Goal: Task Accomplishment & Management: Manage account settings

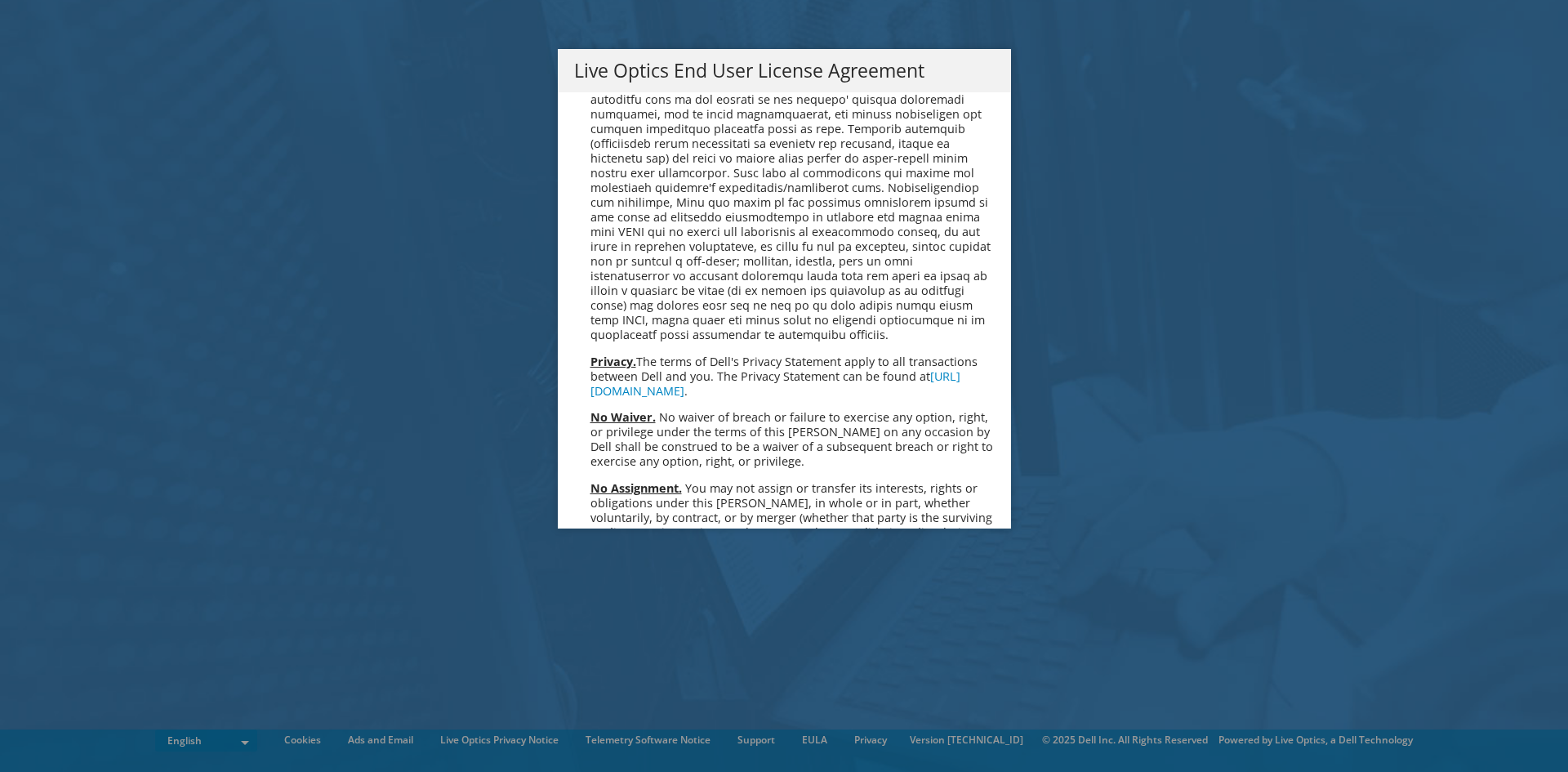
scroll to position [6178, 0]
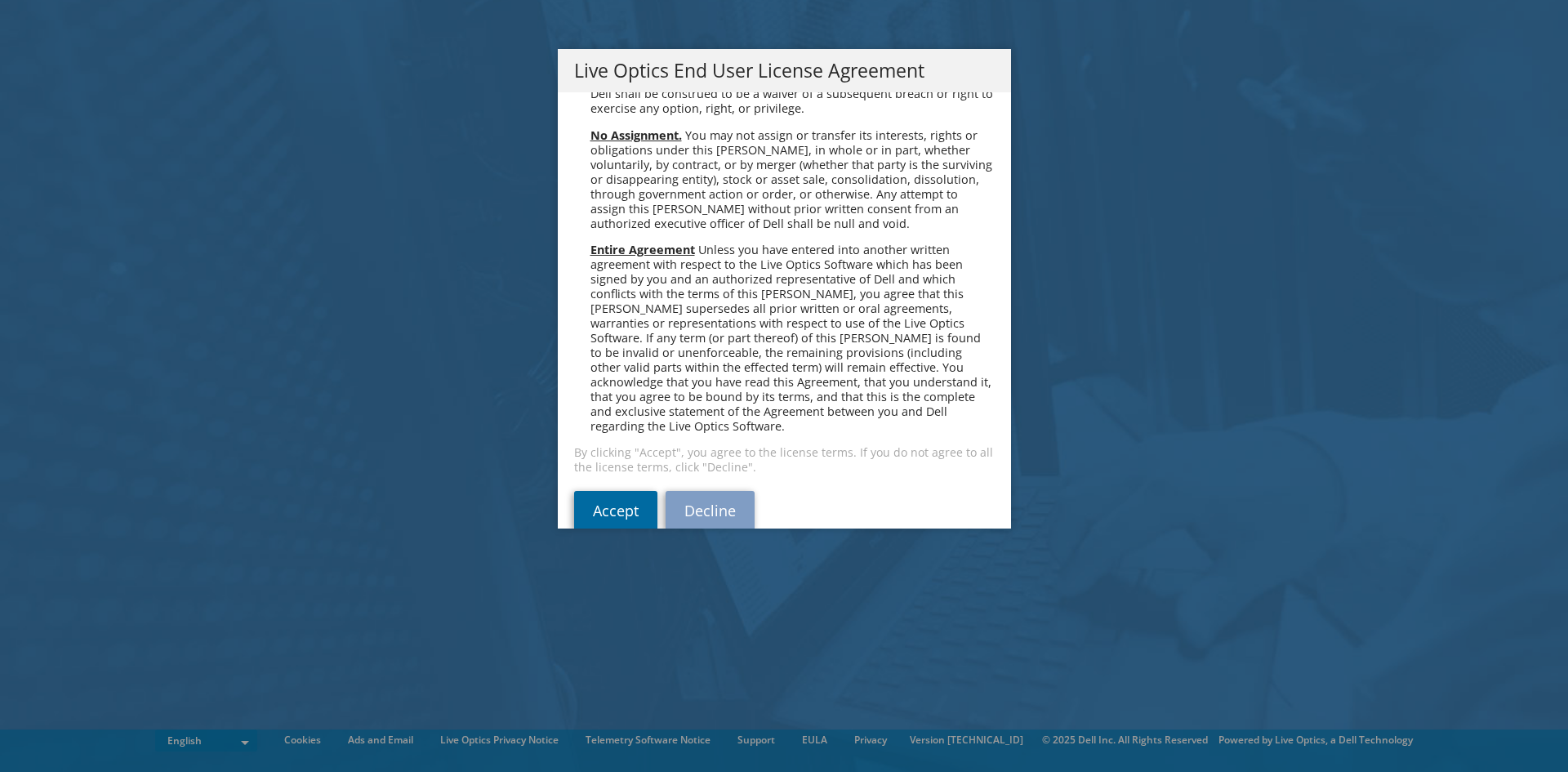
click at [595, 494] on link "Accept" at bounding box center [616, 510] width 83 height 39
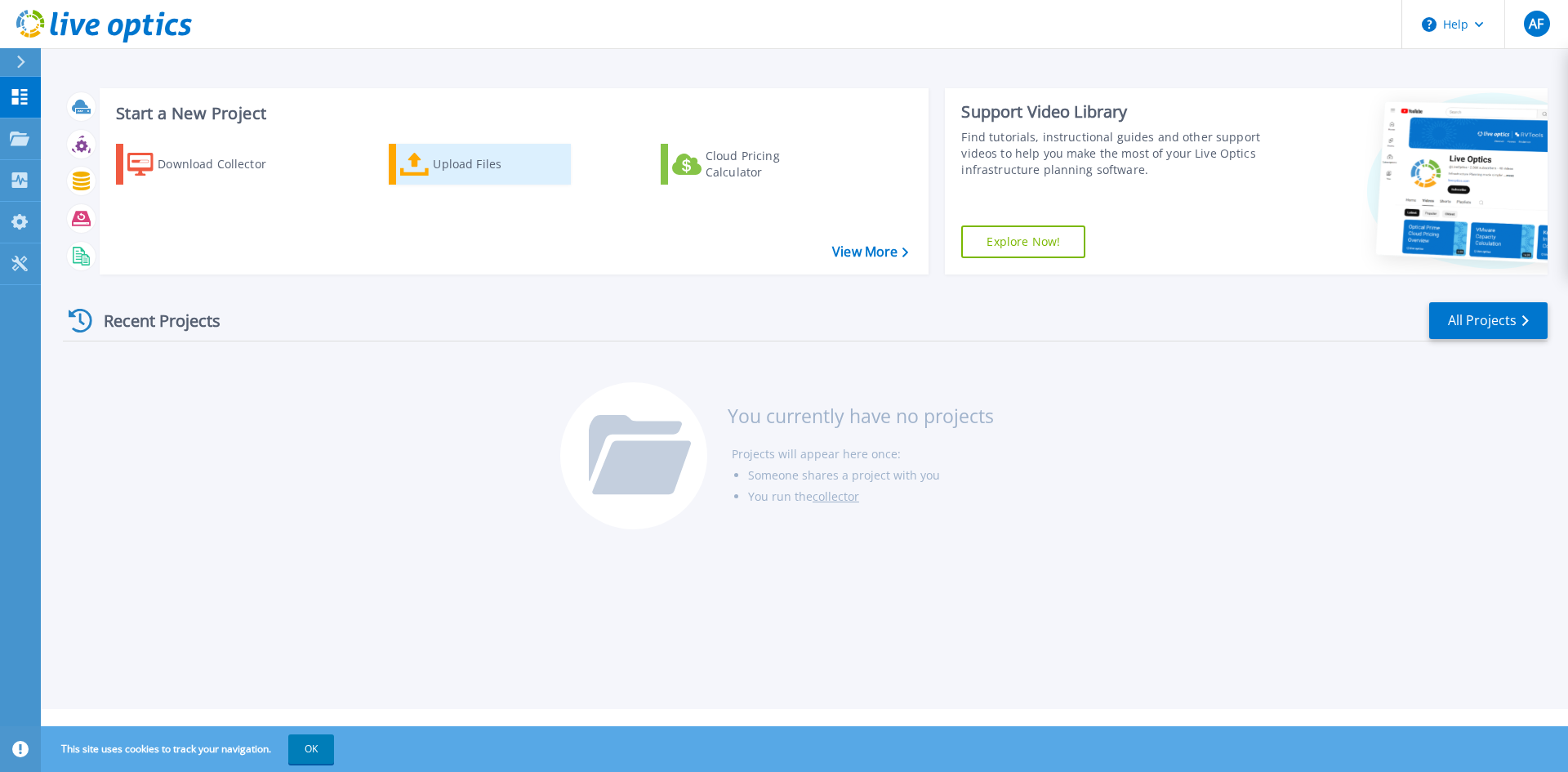
click at [472, 168] on div "Upload Files" at bounding box center [498, 164] width 131 height 33
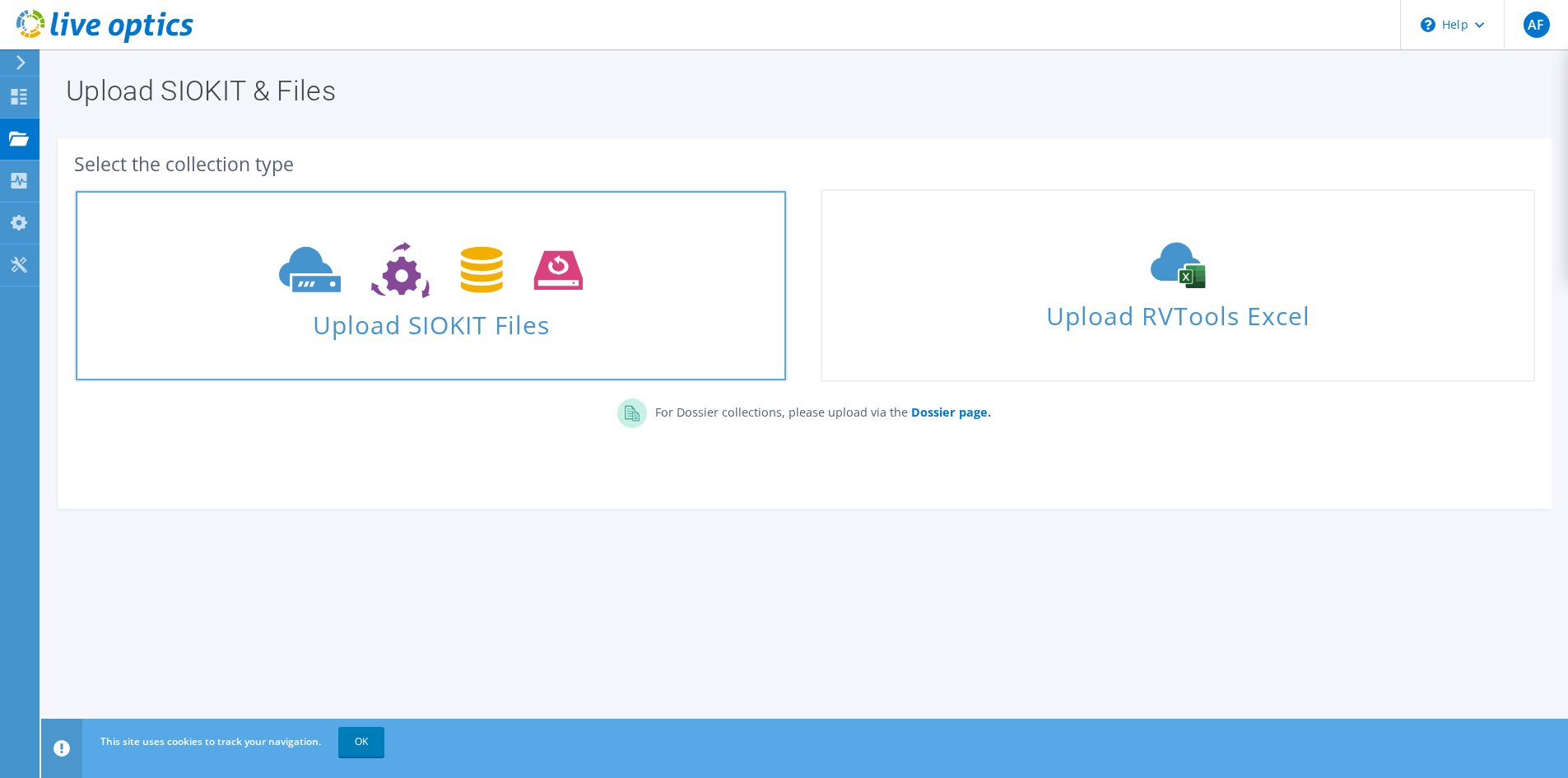
click at [475, 288] on use at bounding box center [430, 270] width 304 height 57
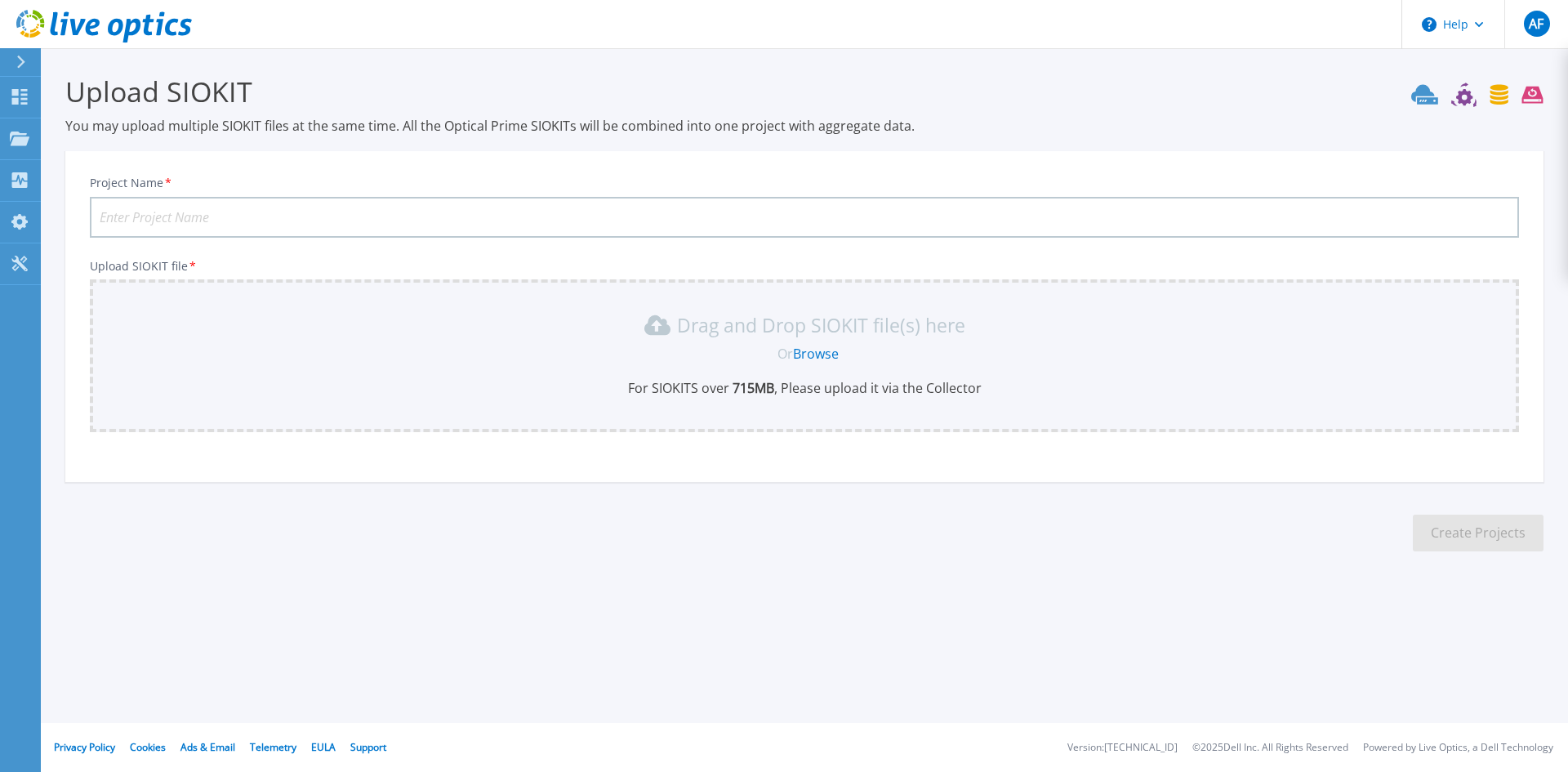
click at [812, 349] on link "Browse" at bounding box center [815, 353] width 46 height 18
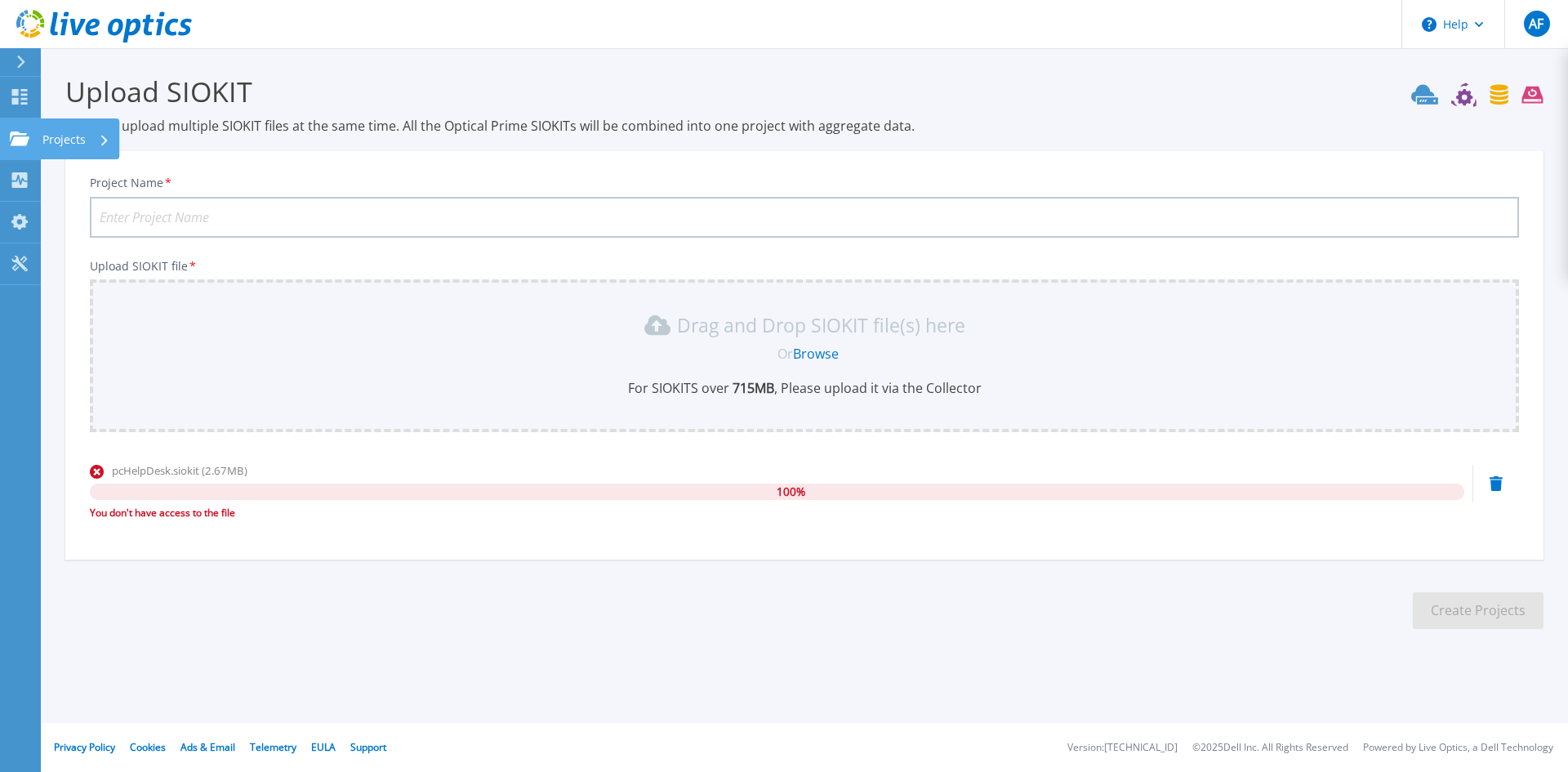
click at [22, 139] on icon at bounding box center [19, 138] width 20 height 14
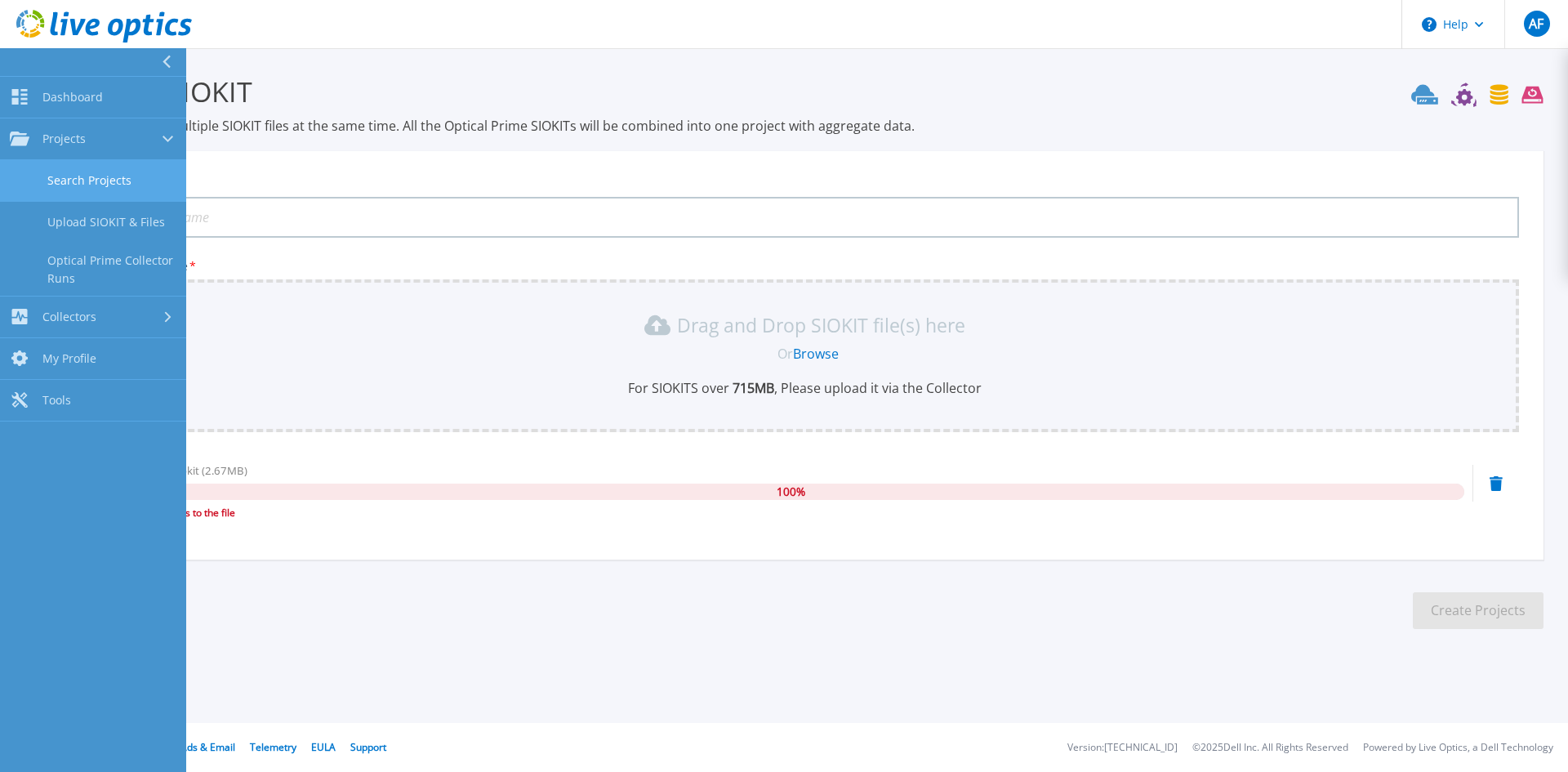
click at [108, 187] on link "Search Projects" at bounding box center [93, 181] width 186 height 42
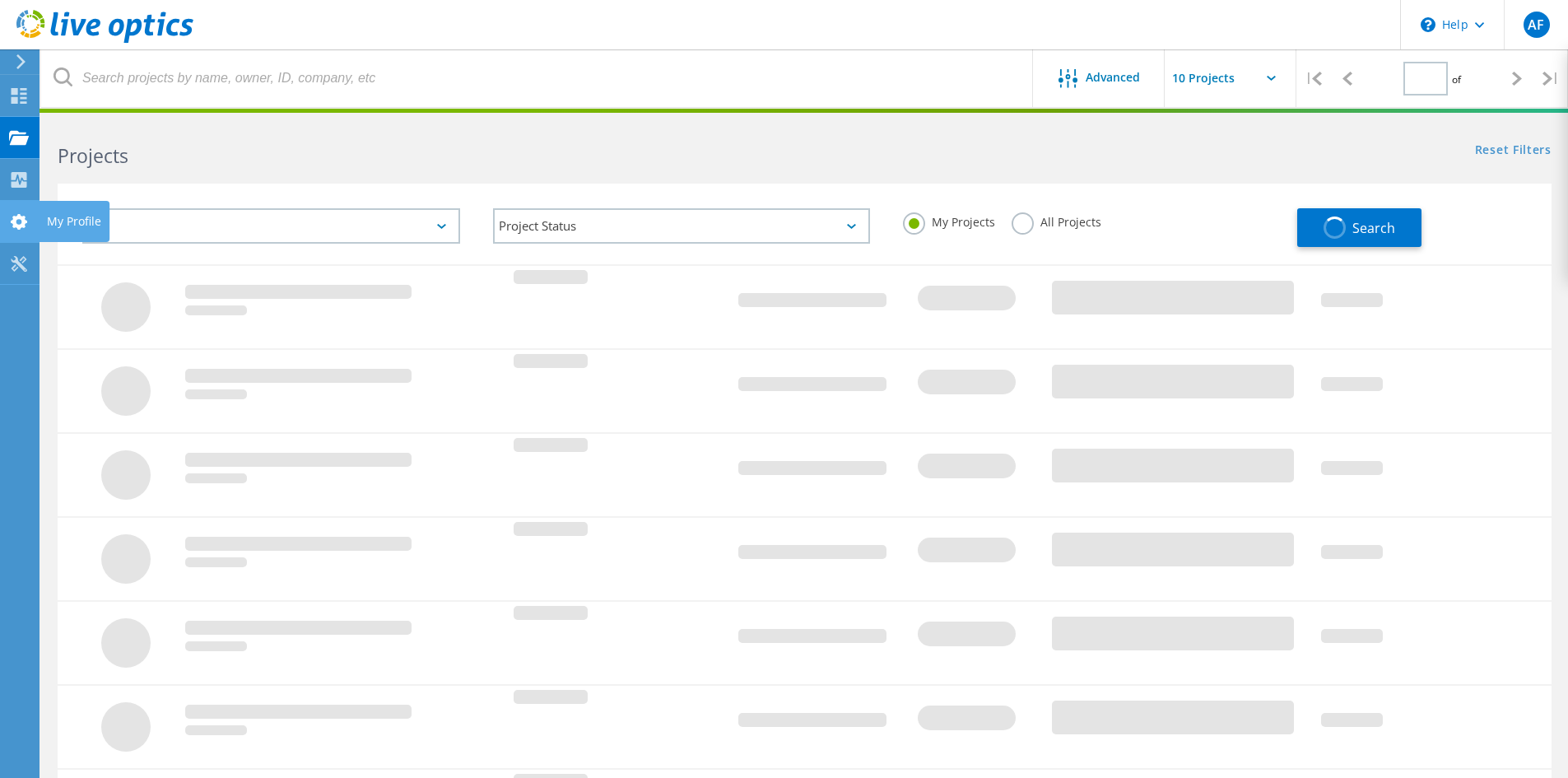
type input "1"
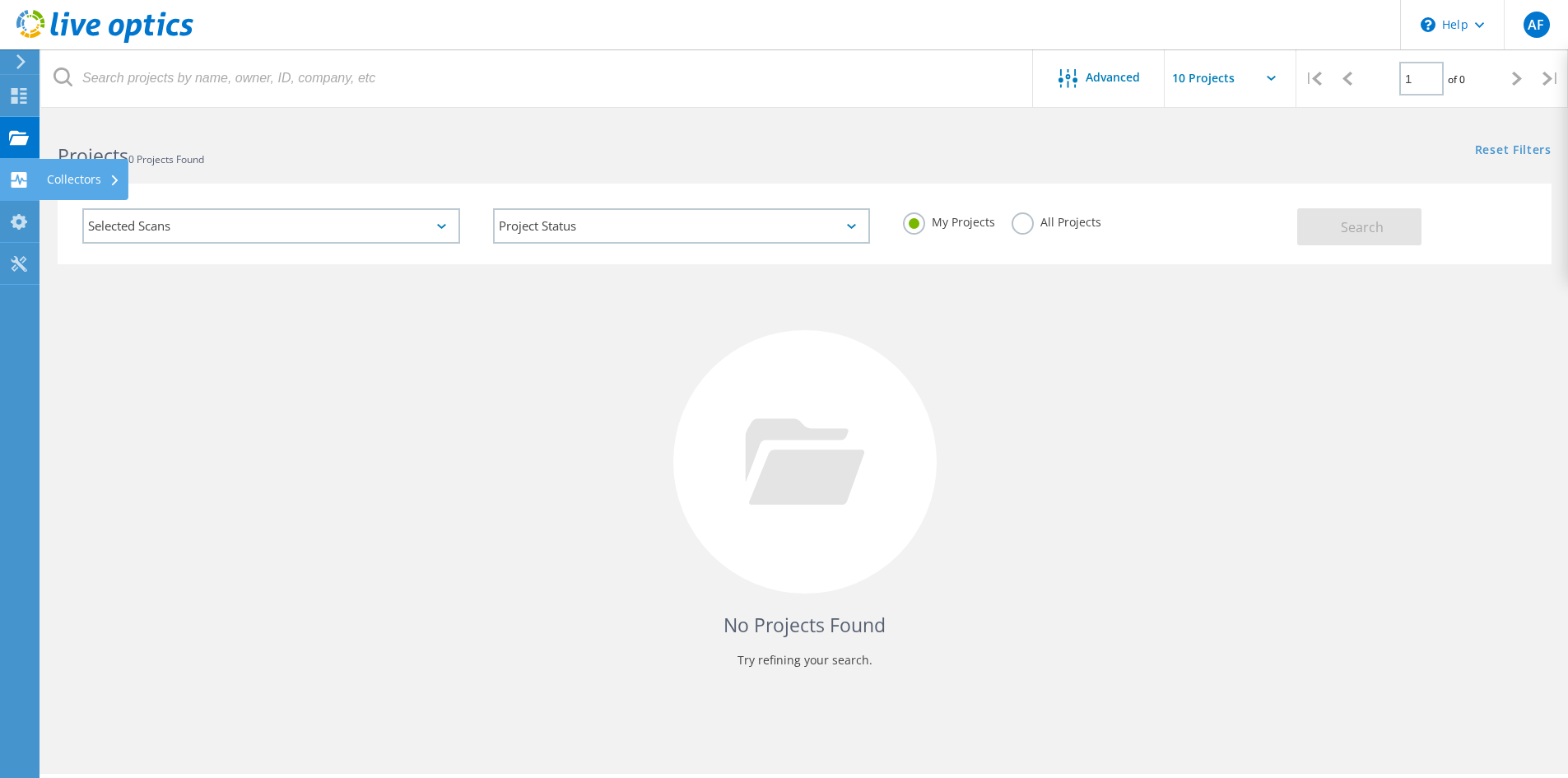
click at [74, 180] on div "Collectors" at bounding box center [84, 179] width 74 height 11
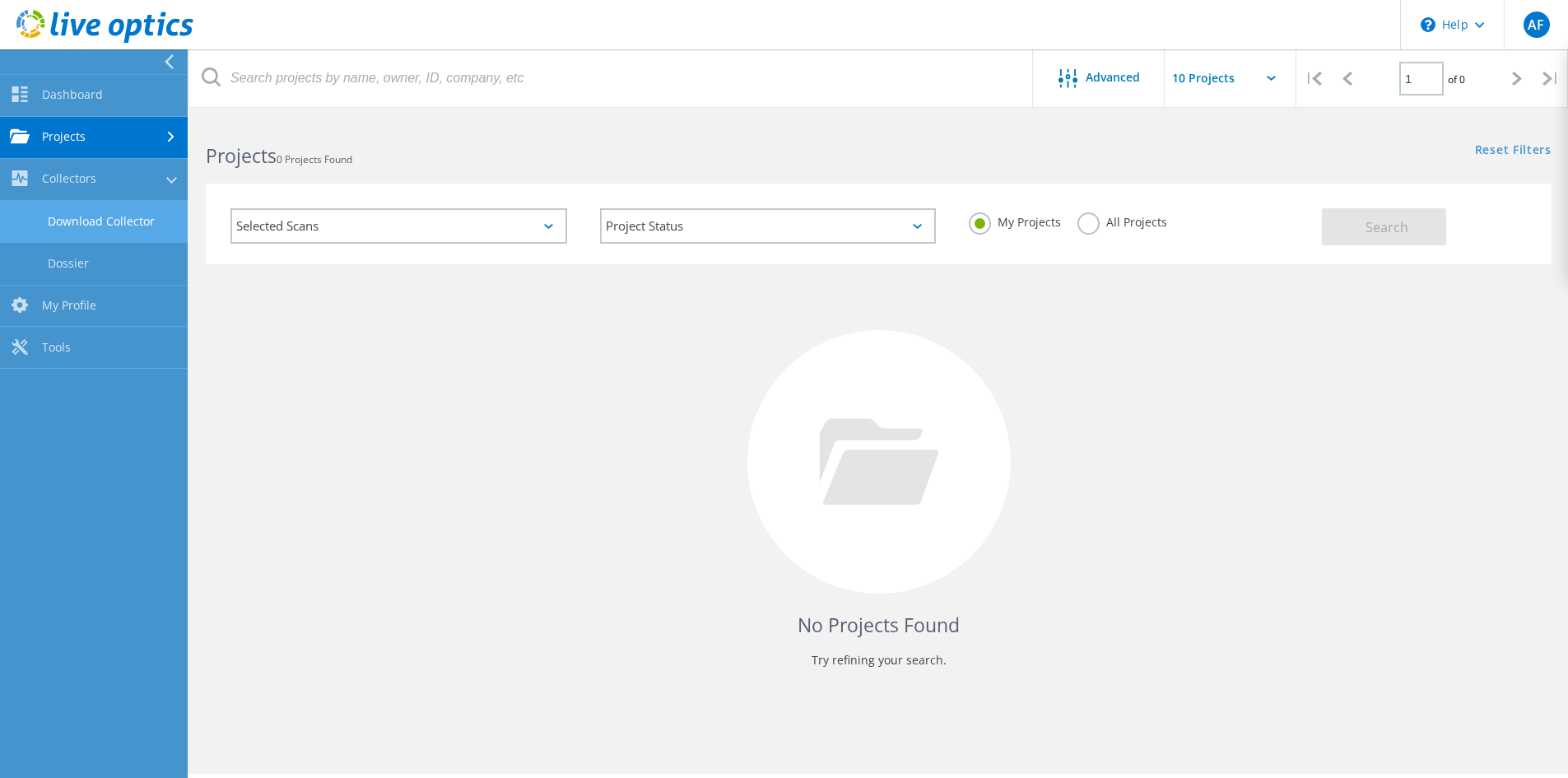
click at [130, 224] on link "Download Collector" at bounding box center [94, 222] width 187 height 42
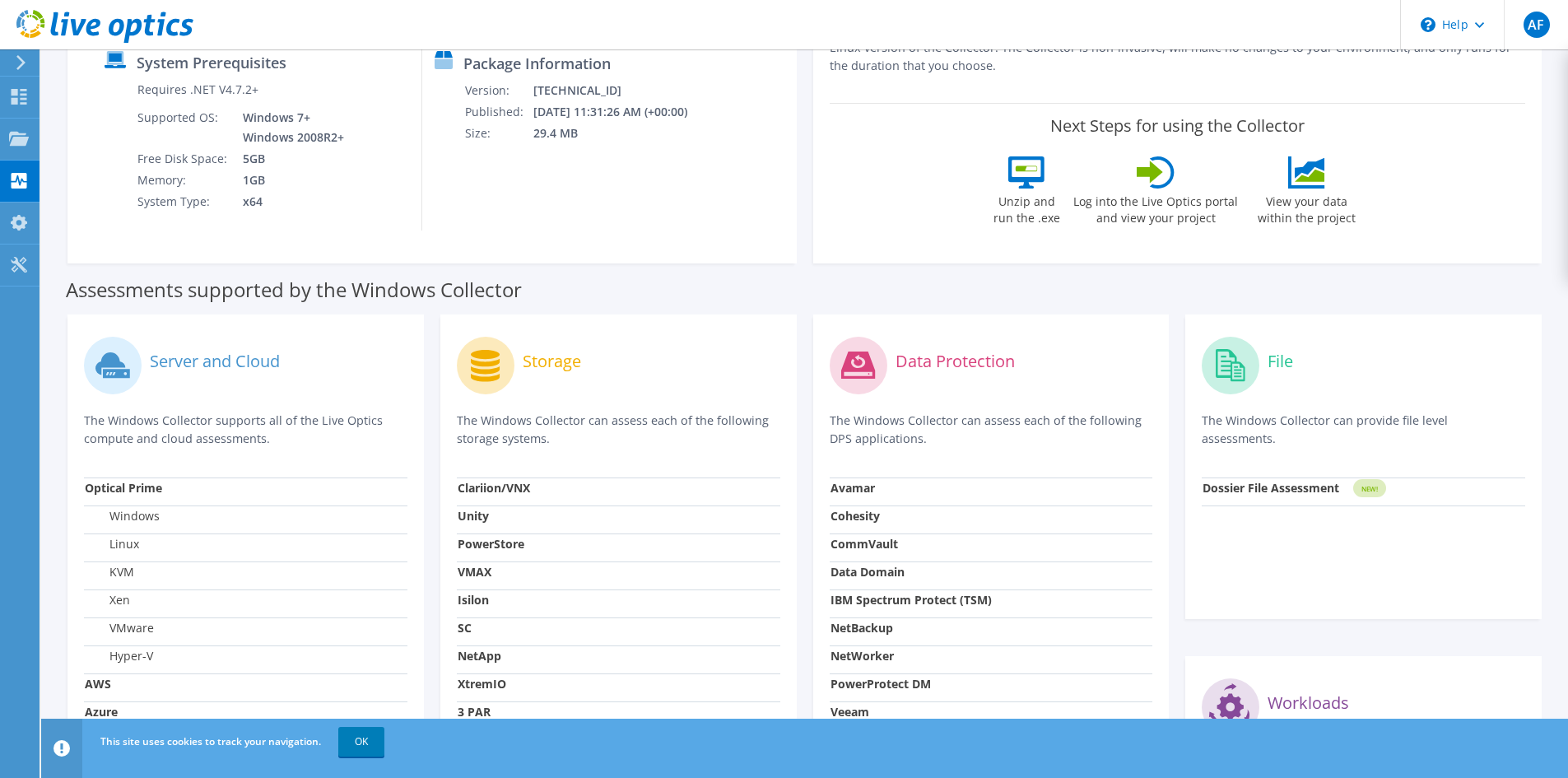
scroll to position [329, 0]
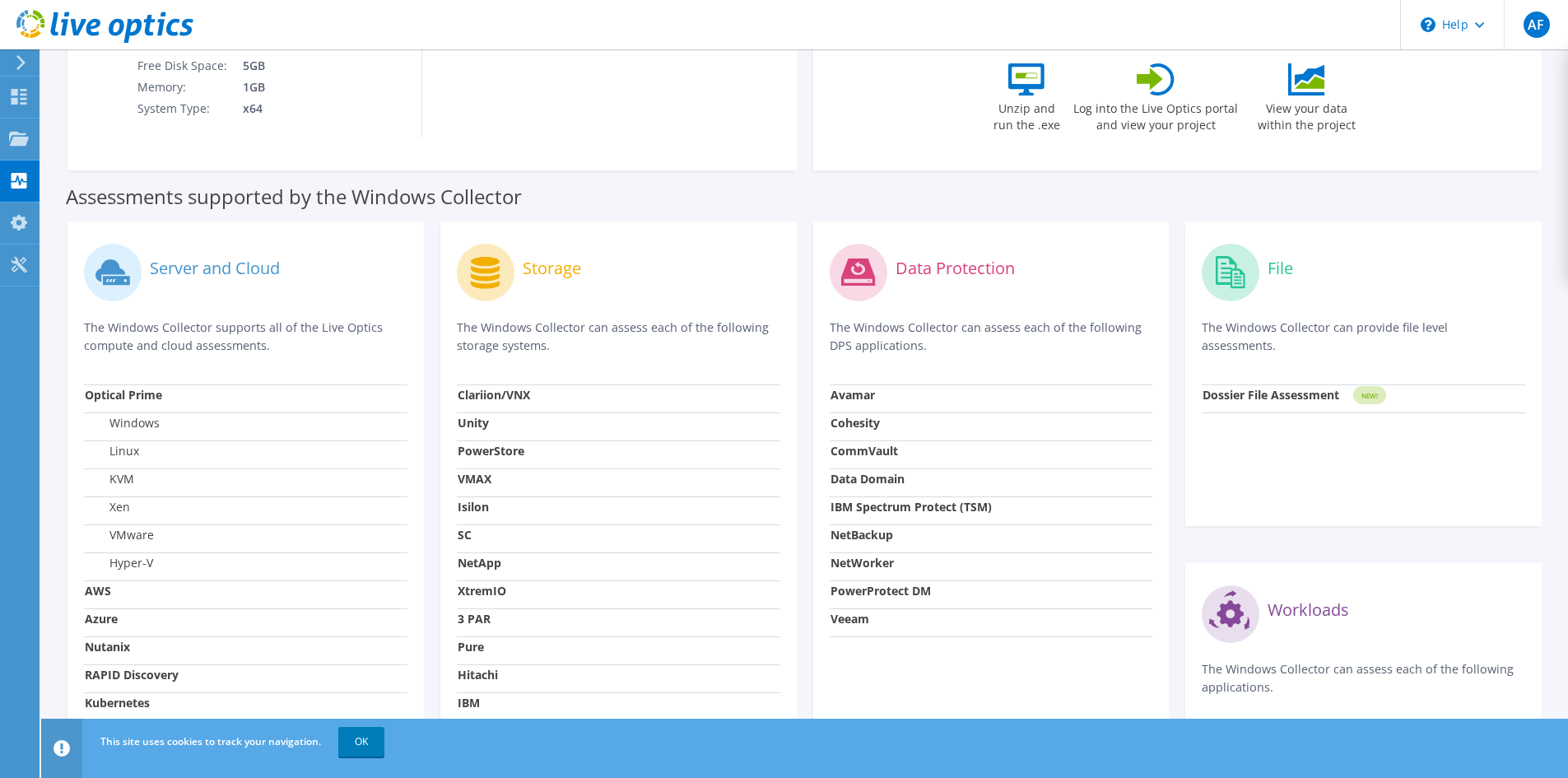
drag, startPoint x: 1260, startPoint y: 328, endPoint x: 1509, endPoint y: 322, distance: 249.1
click at [1509, 322] on p "The Windows Collector can provide file level assessments." at bounding box center [1363, 336] width 324 height 36
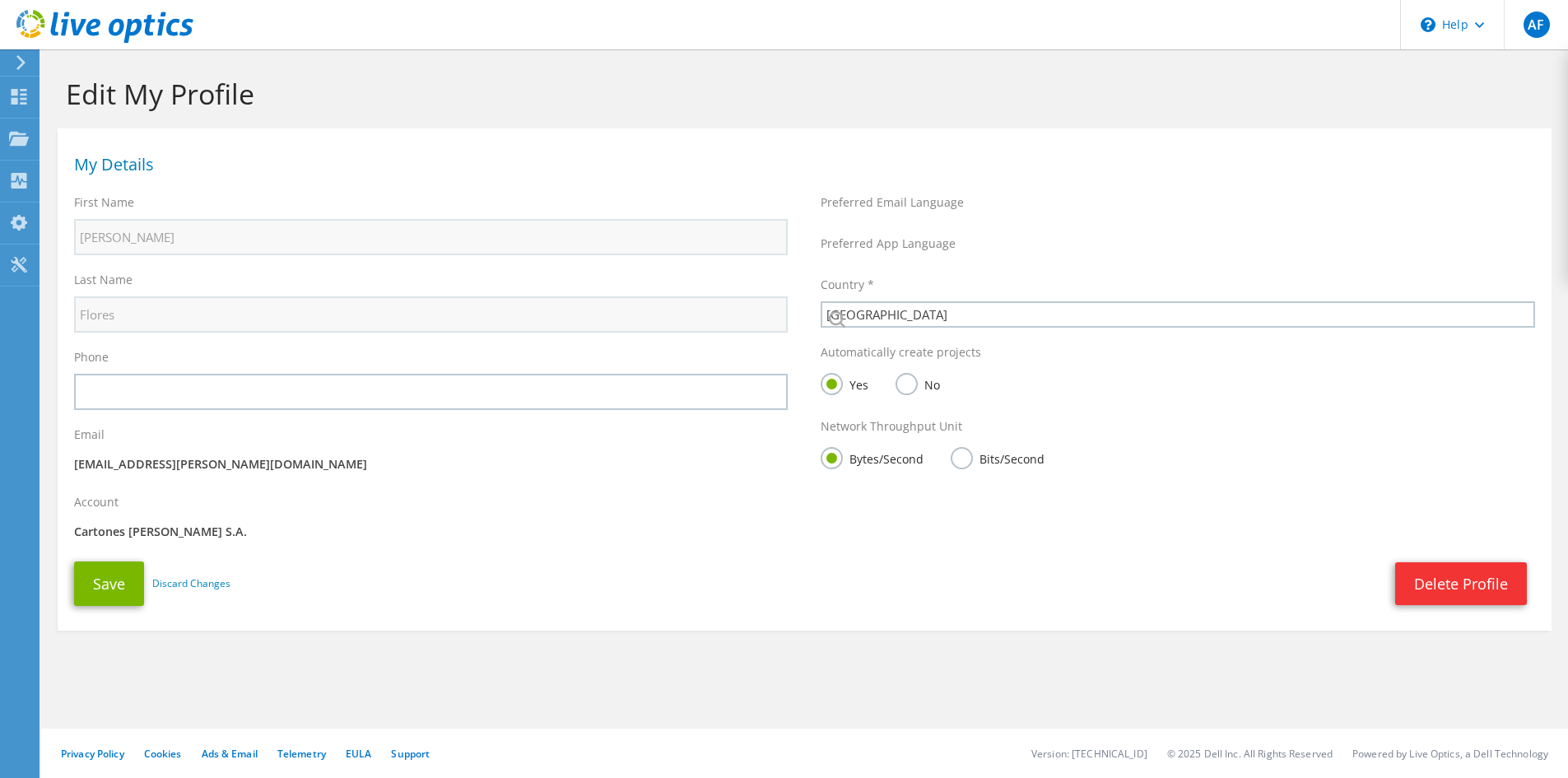
select select "168"
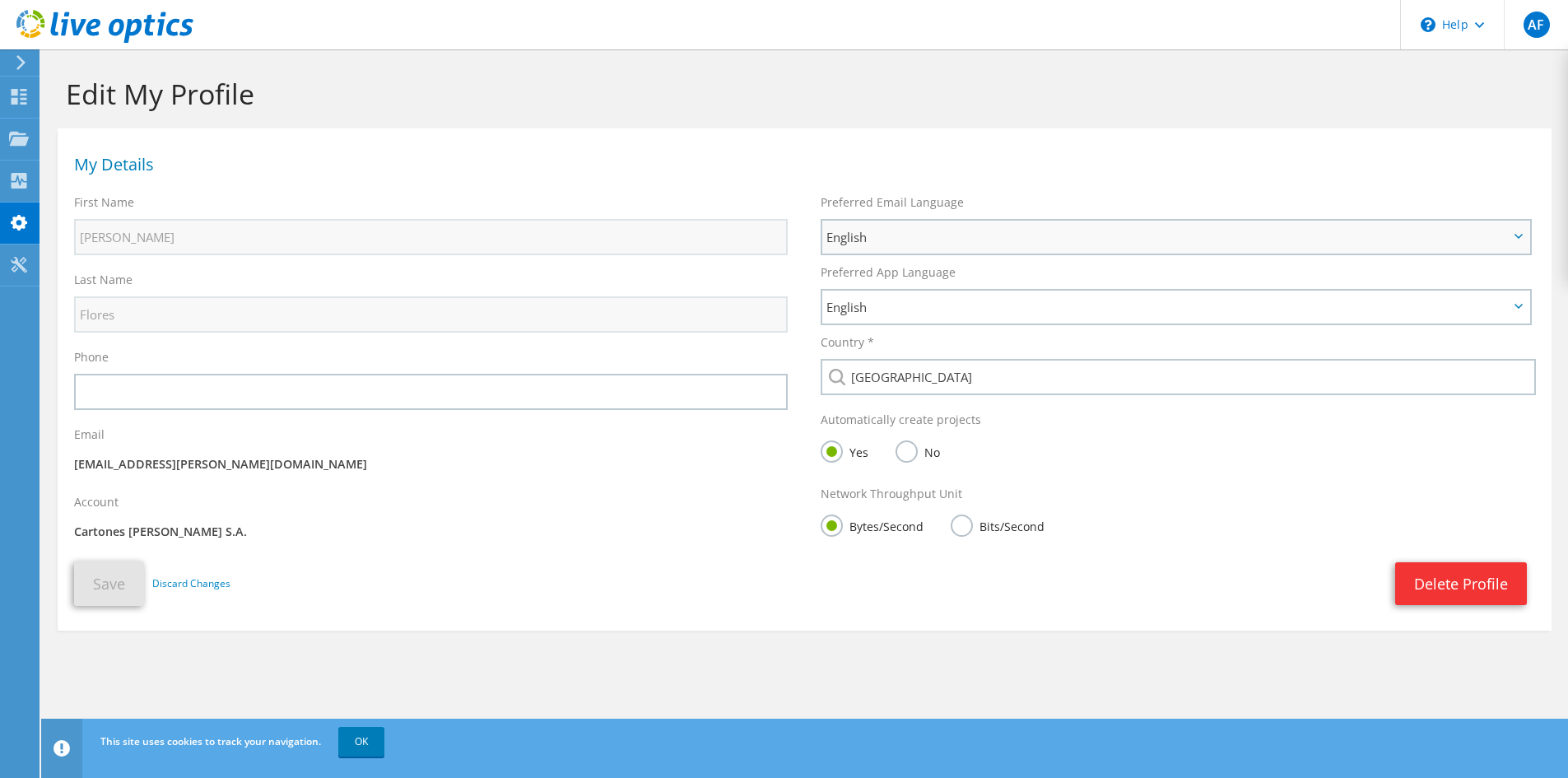
click at [886, 235] on span "English" at bounding box center [1167, 237] width 682 height 20
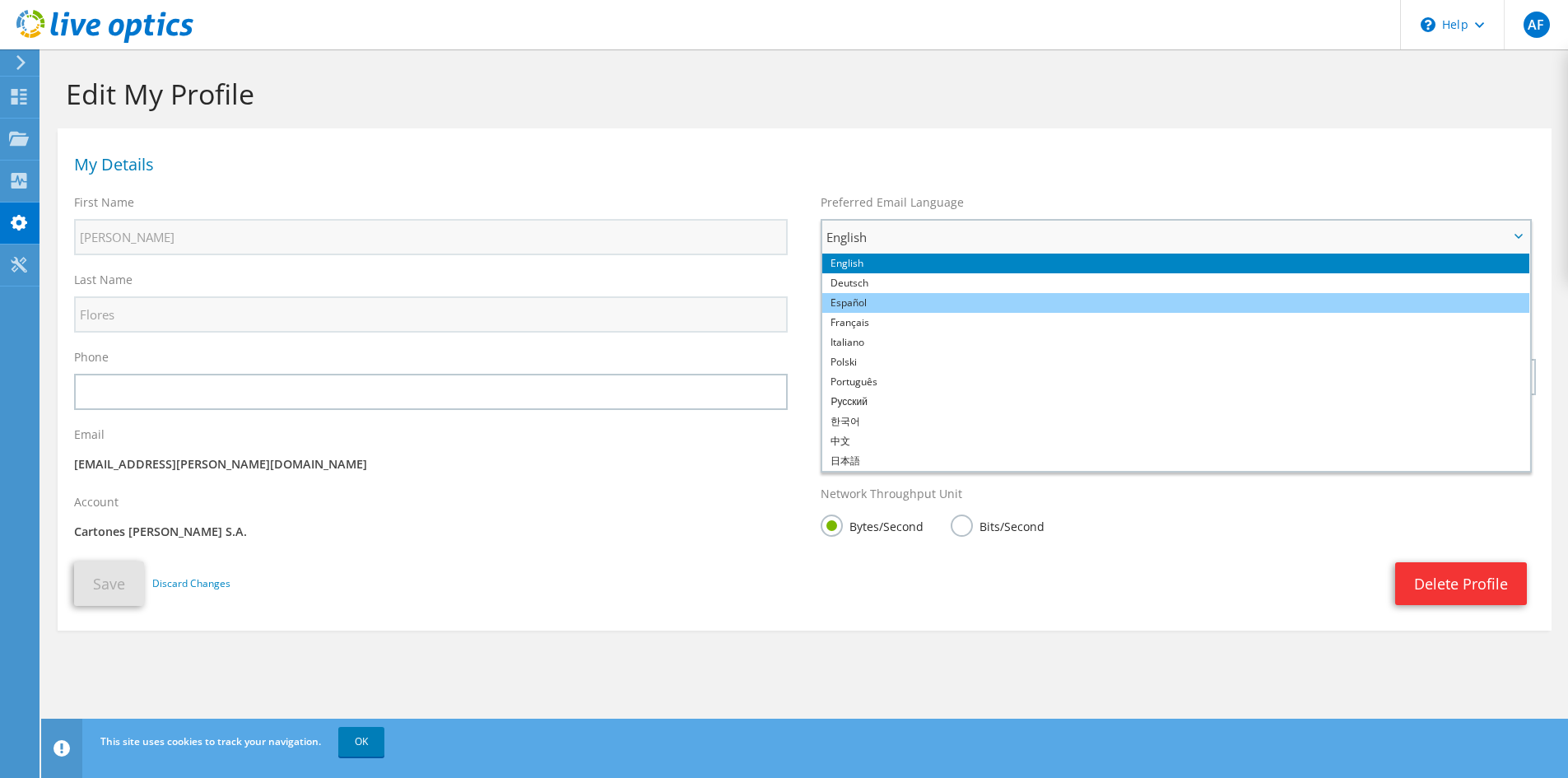
click at [866, 299] on li "Español" at bounding box center [1176, 303] width 707 height 20
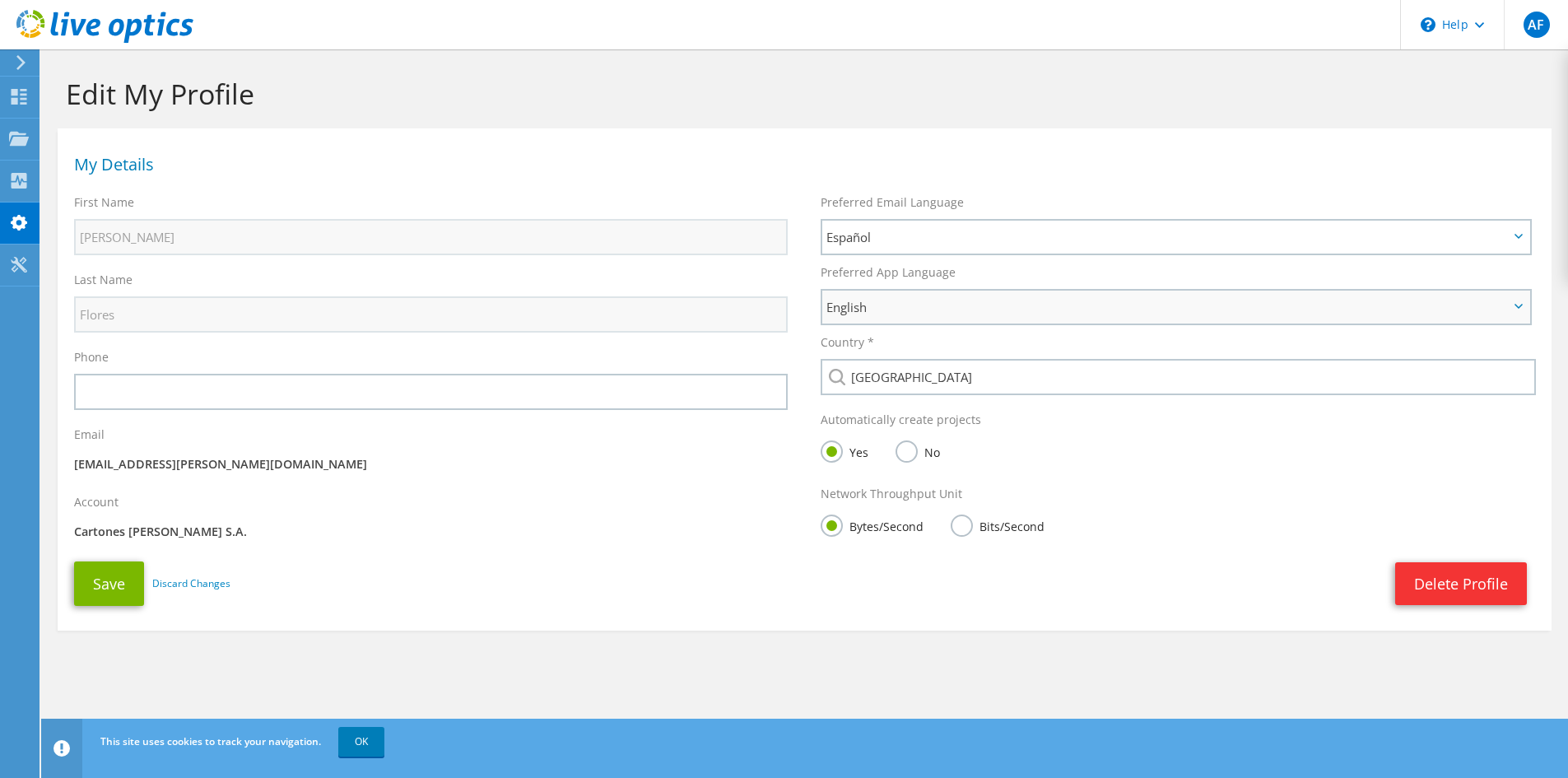
click at [906, 306] on span "English" at bounding box center [1167, 307] width 682 height 20
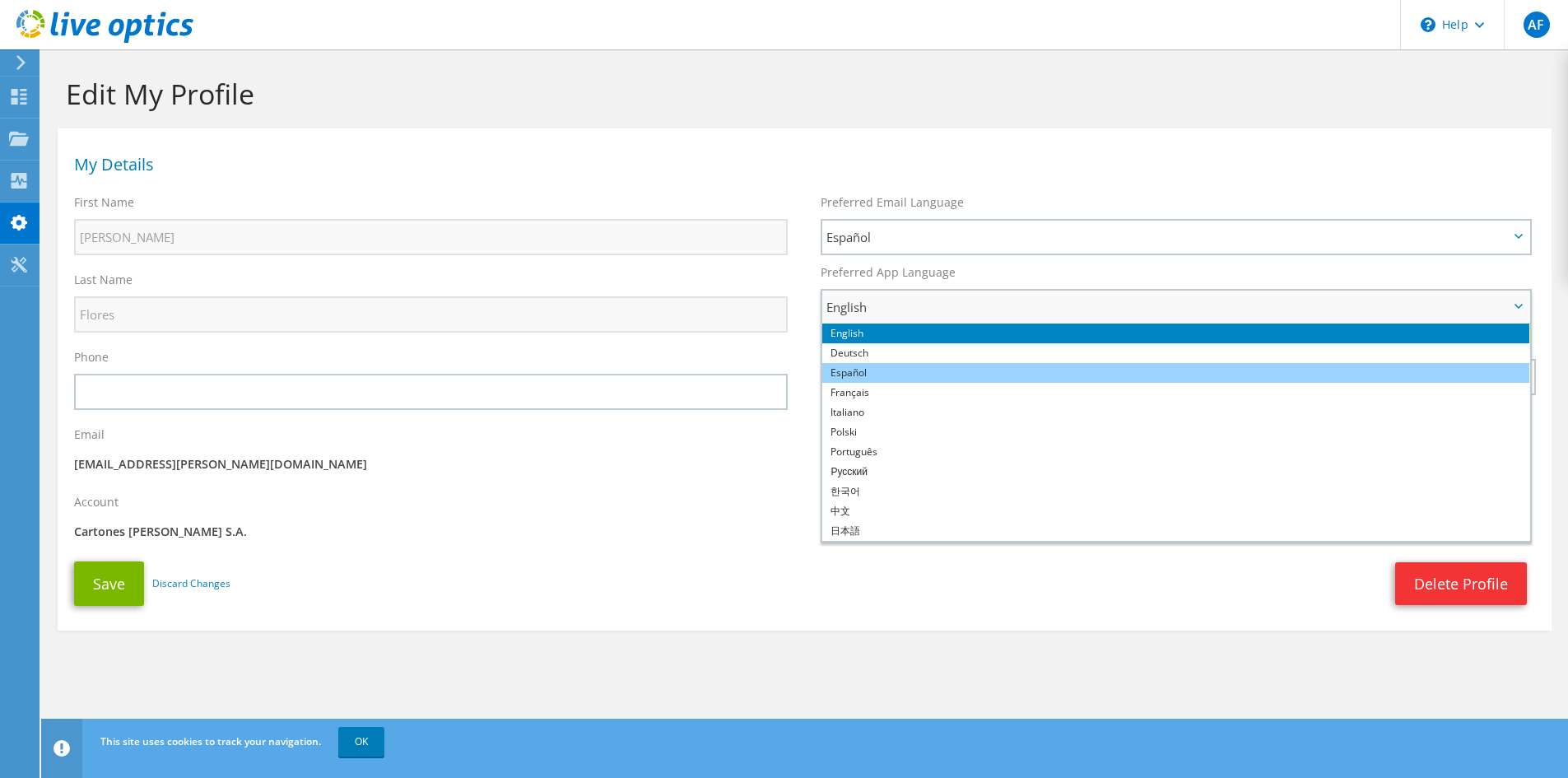
click at [873, 366] on li "Español" at bounding box center [1176, 373] width 707 height 20
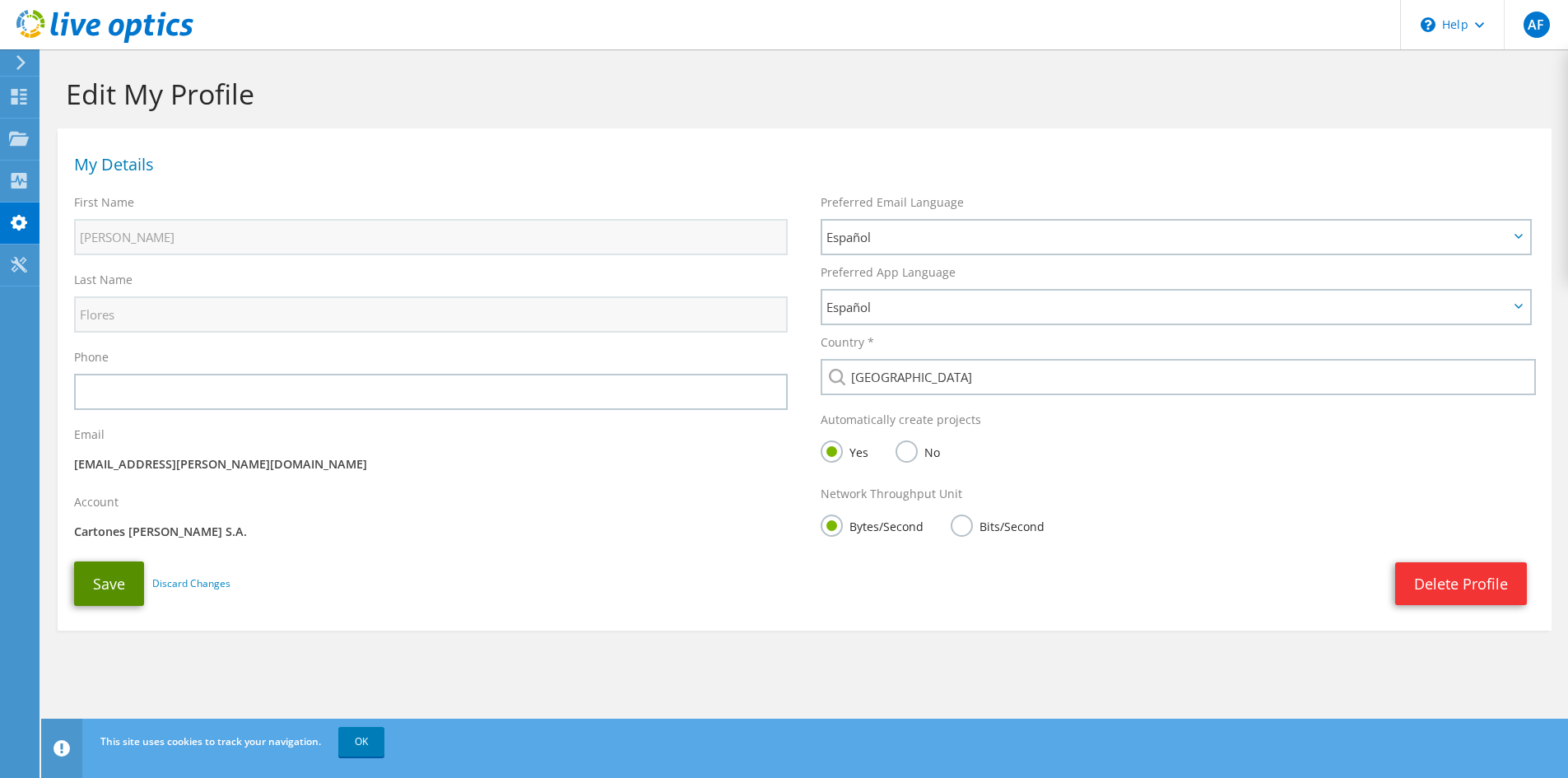
click at [122, 584] on button "Save" at bounding box center [109, 584] width 70 height 45
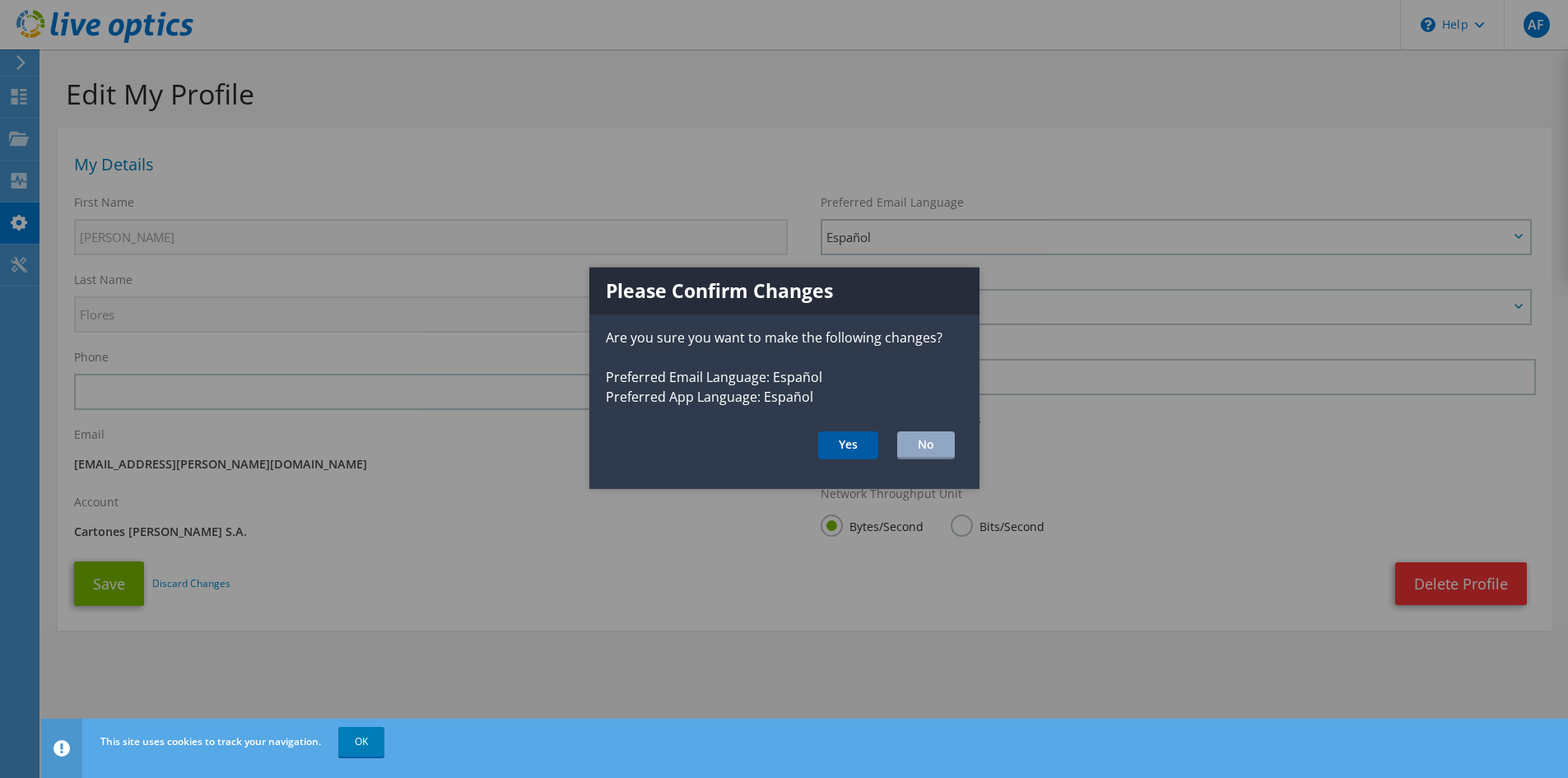
click at [837, 444] on button "Yes" at bounding box center [848, 445] width 60 height 28
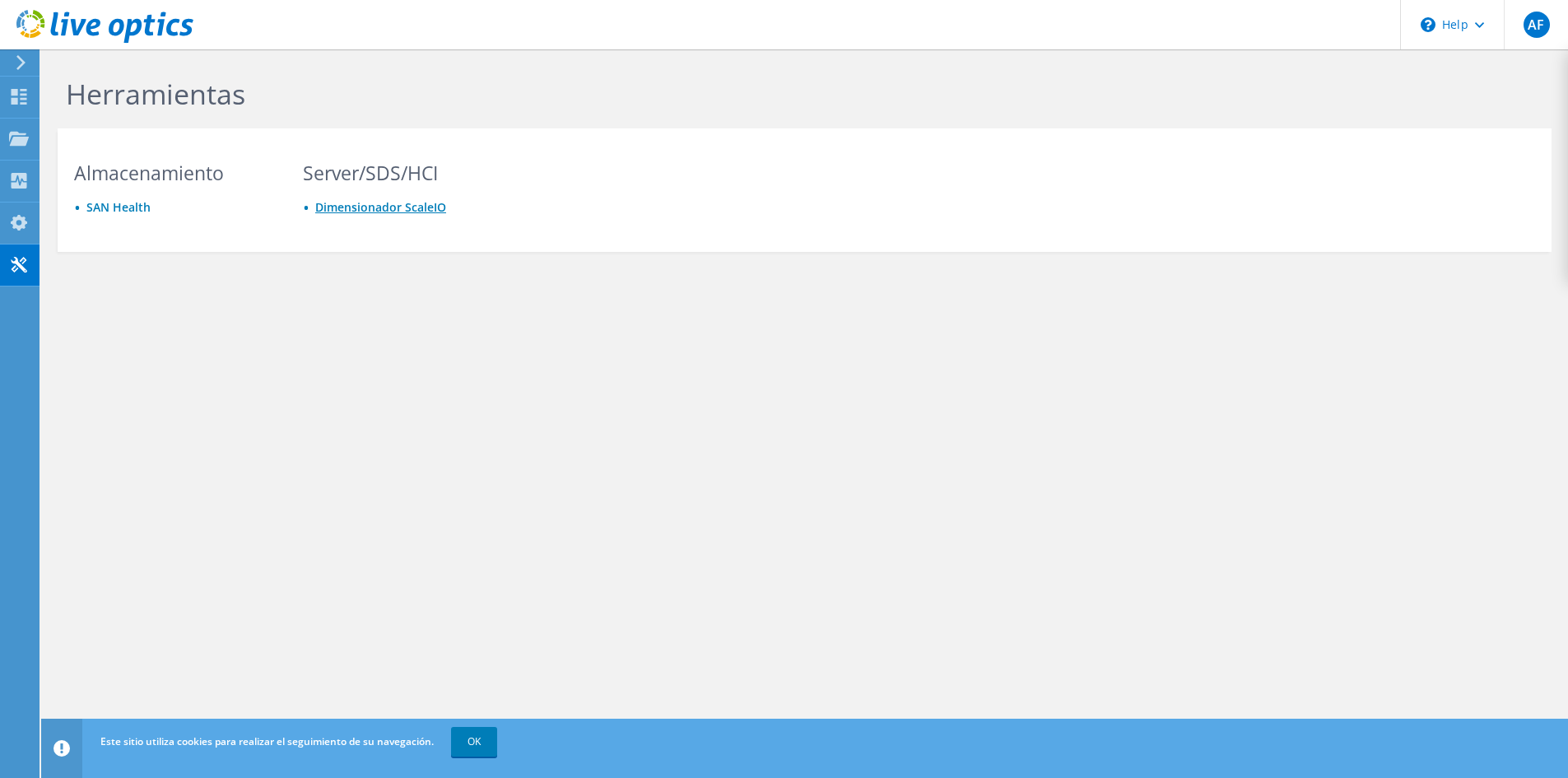
click at [368, 207] on link "Dimensionador ScaleIO" at bounding box center [381, 207] width 131 height 16
click at [21, 183] on icon at bounding box center [18, 181] width 20 height 16
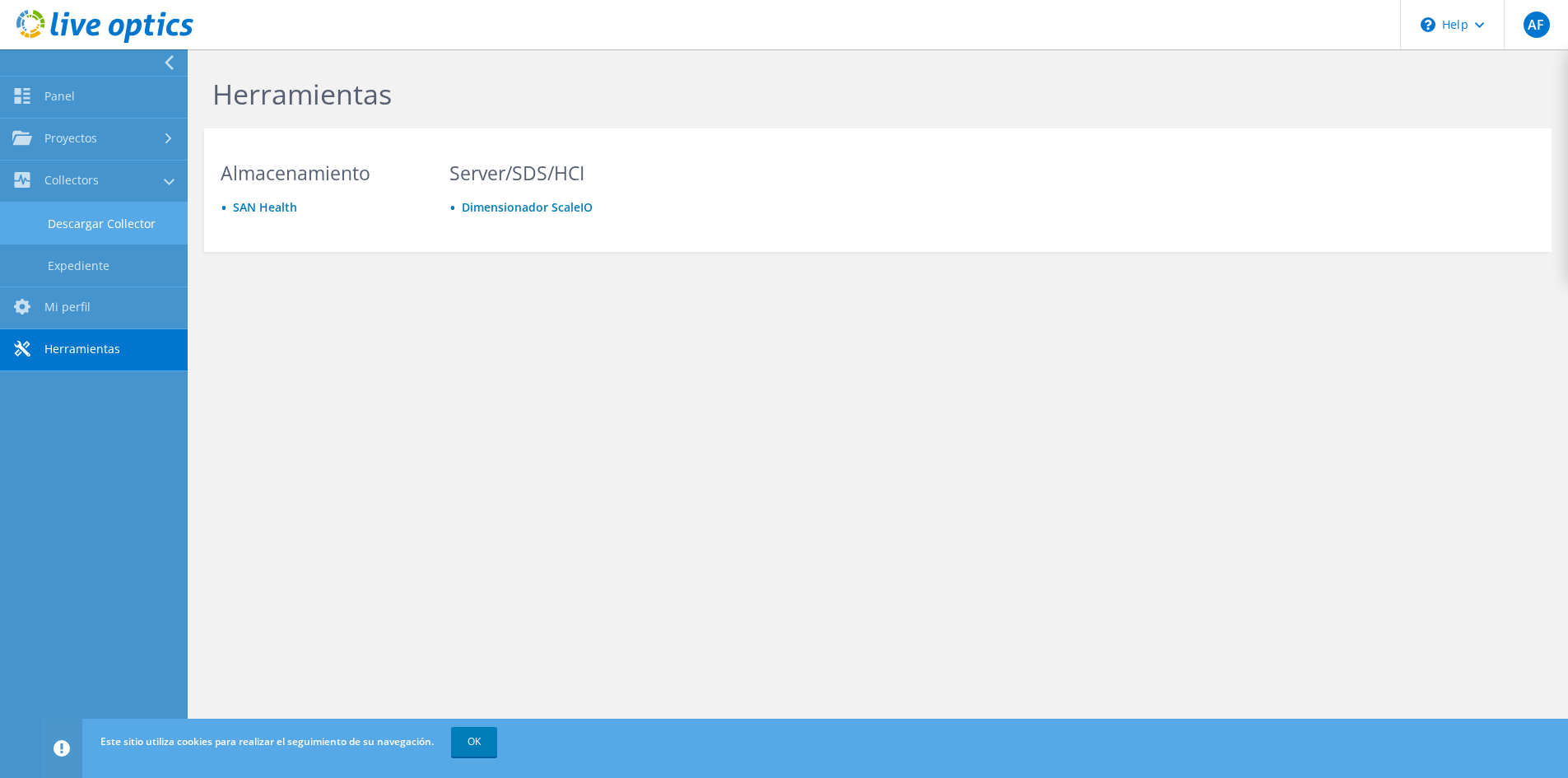
click at [137, 228] on link "Descargar Collector" at bounding box center [94, 223] width 187 height 42
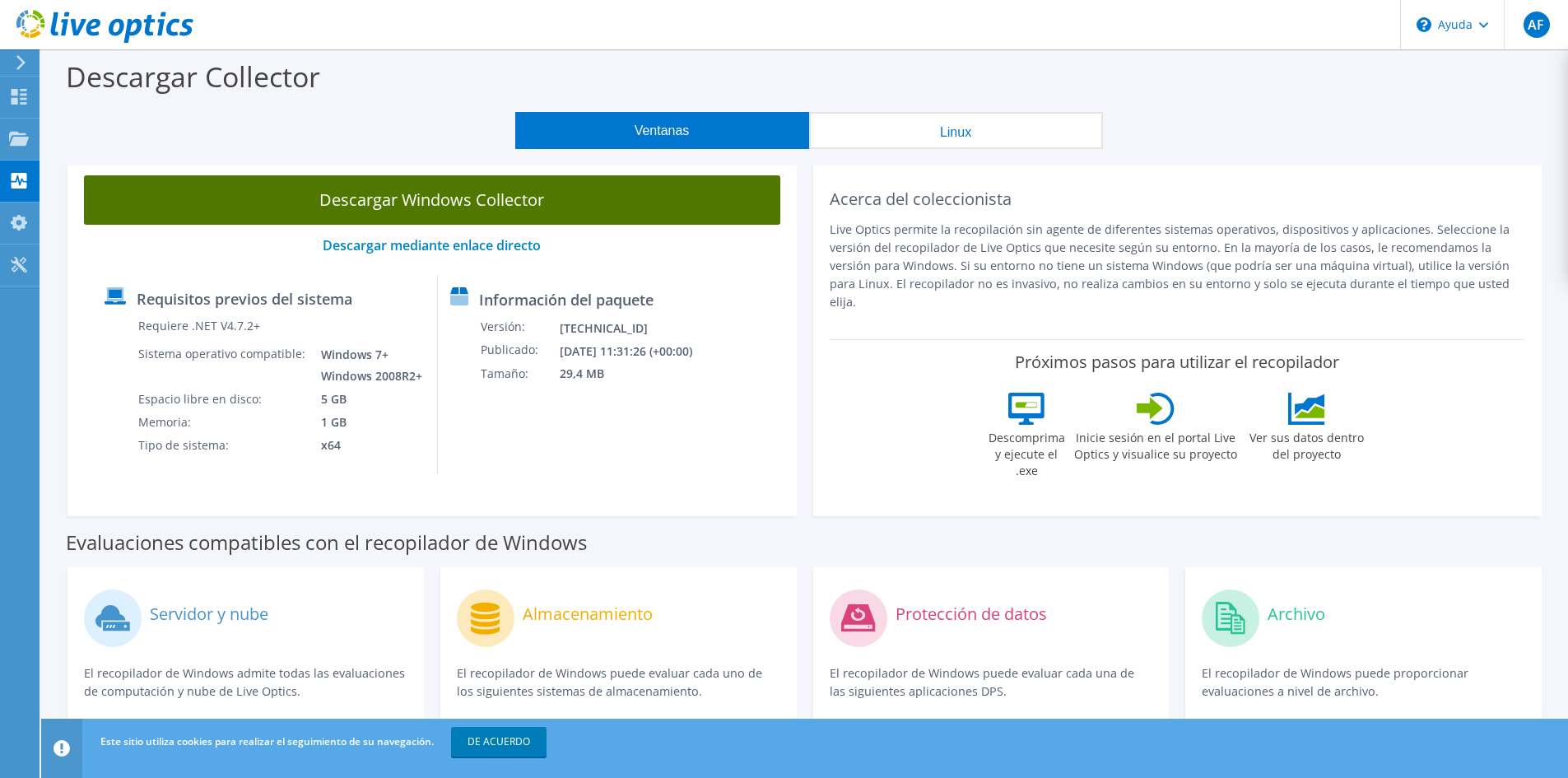
click at [540, 201] on font "Descargar Windows Collector" at bounding box center [431, 199] width 225 height 22
